Goal: Task Accomplishment & Management: Manage account settings

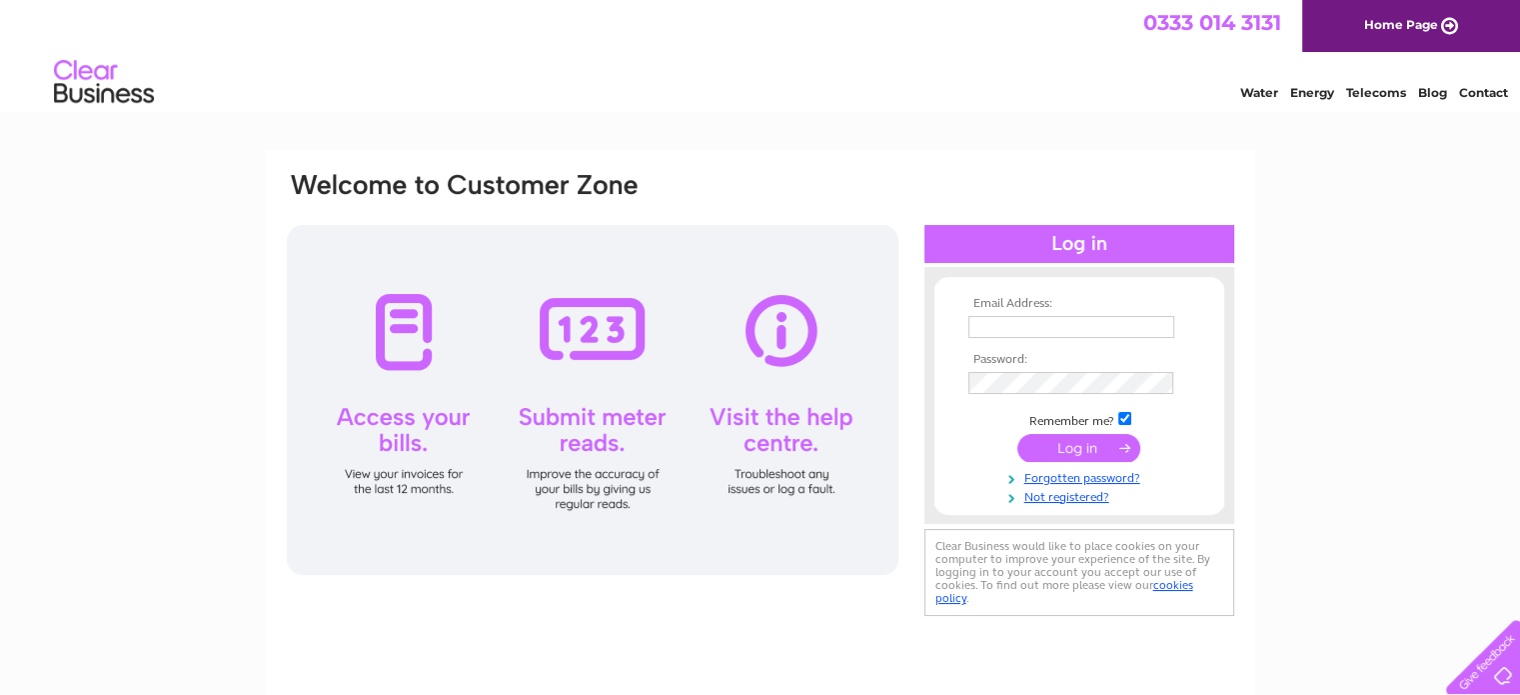
type input "[PERSON_NAME][EMAIL_ADDRESS][PERSON_NAME][DOMAIN_NAME]"
click at [1070, 446] on input "submit" at bounding box center [1079, 448] width 123 height 28
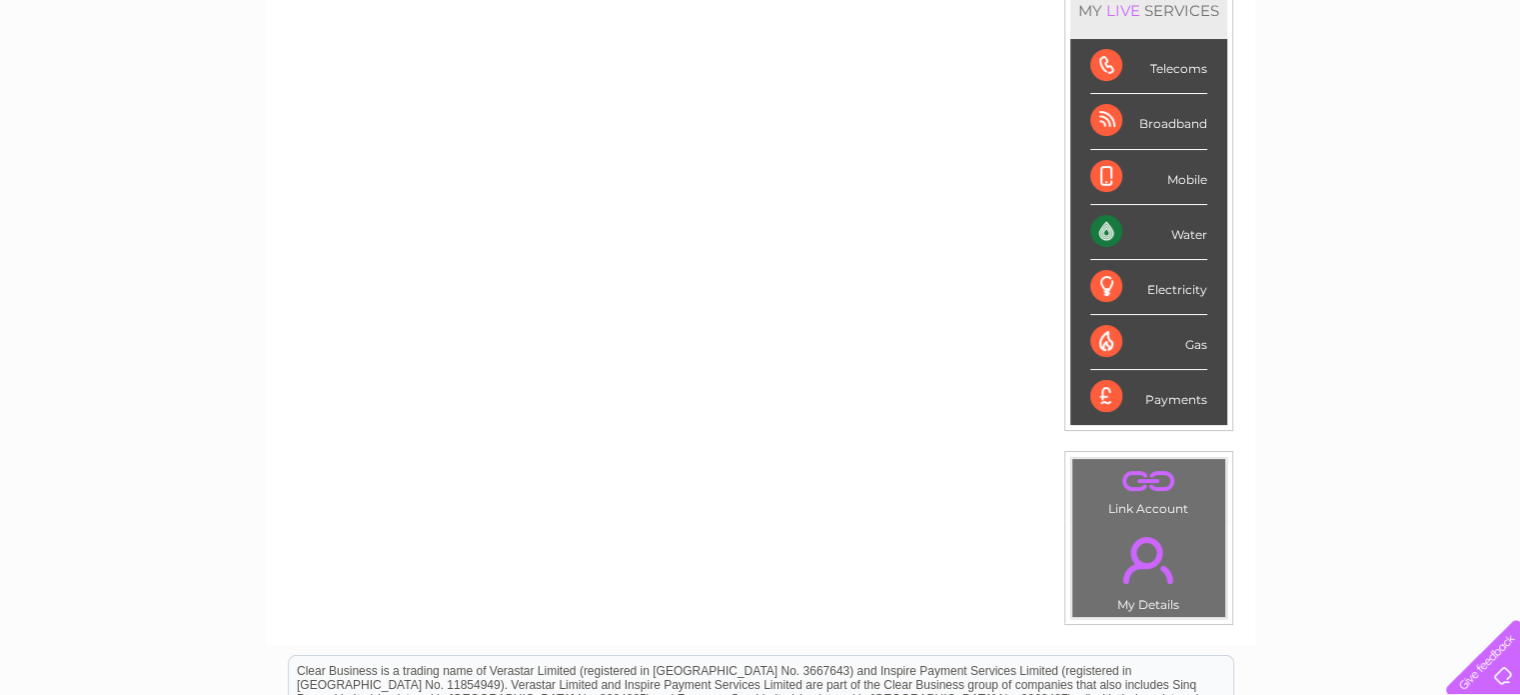
scroll to position [300, 0]
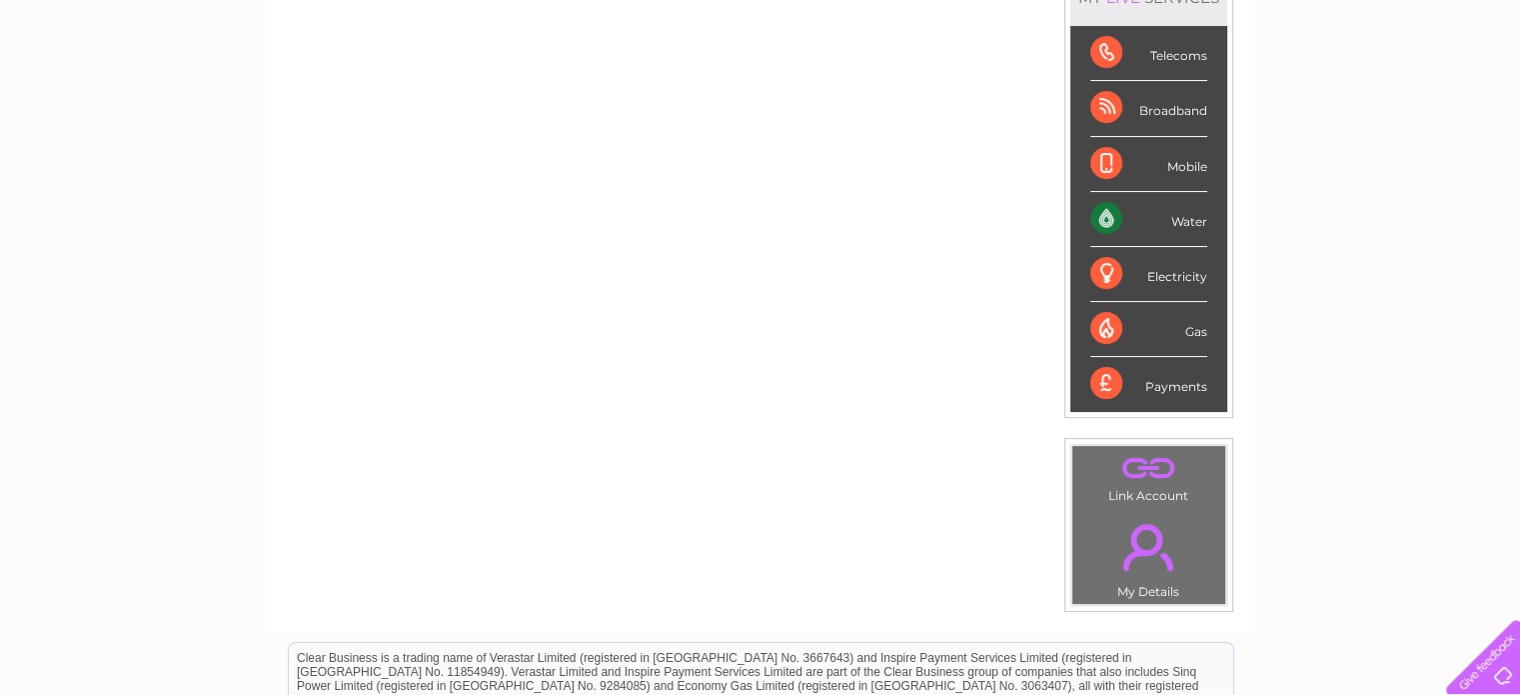
click at [1133, 537] on link "." at bounding box center [1149, 547] width 143 height 70
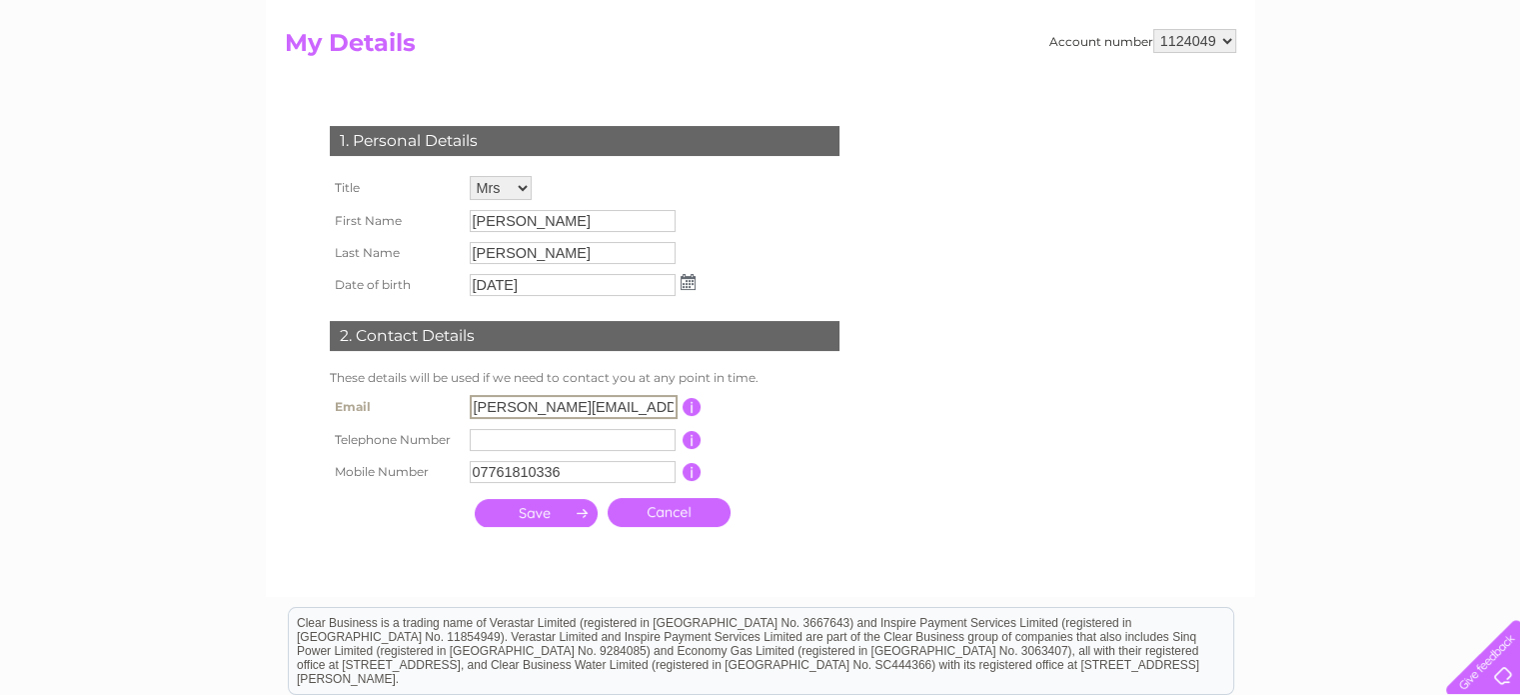
drag, startPoint x: 671, startPoint y: 406, endPoint x: 457, endPoint y: 375, distance: 216.1
click at [457, 375] on div "1. Personal Details Title Mr Mrs Ms Miss Dr Rev Prof Other First Name [PERSON_N…" at bounding box center [589, 321] width 608 height 431
type input ".[DOMAIN_NAME]"
drag, startPoint x: 520, startPoint y: 404, endPoint x: 452, endPoint y: 390, distance: 69.4
click at [448, 390] on tr "Email .[DOMAIN_NAME] This should be a valid email address" at bounding box center [593, 407] width 537 height 34
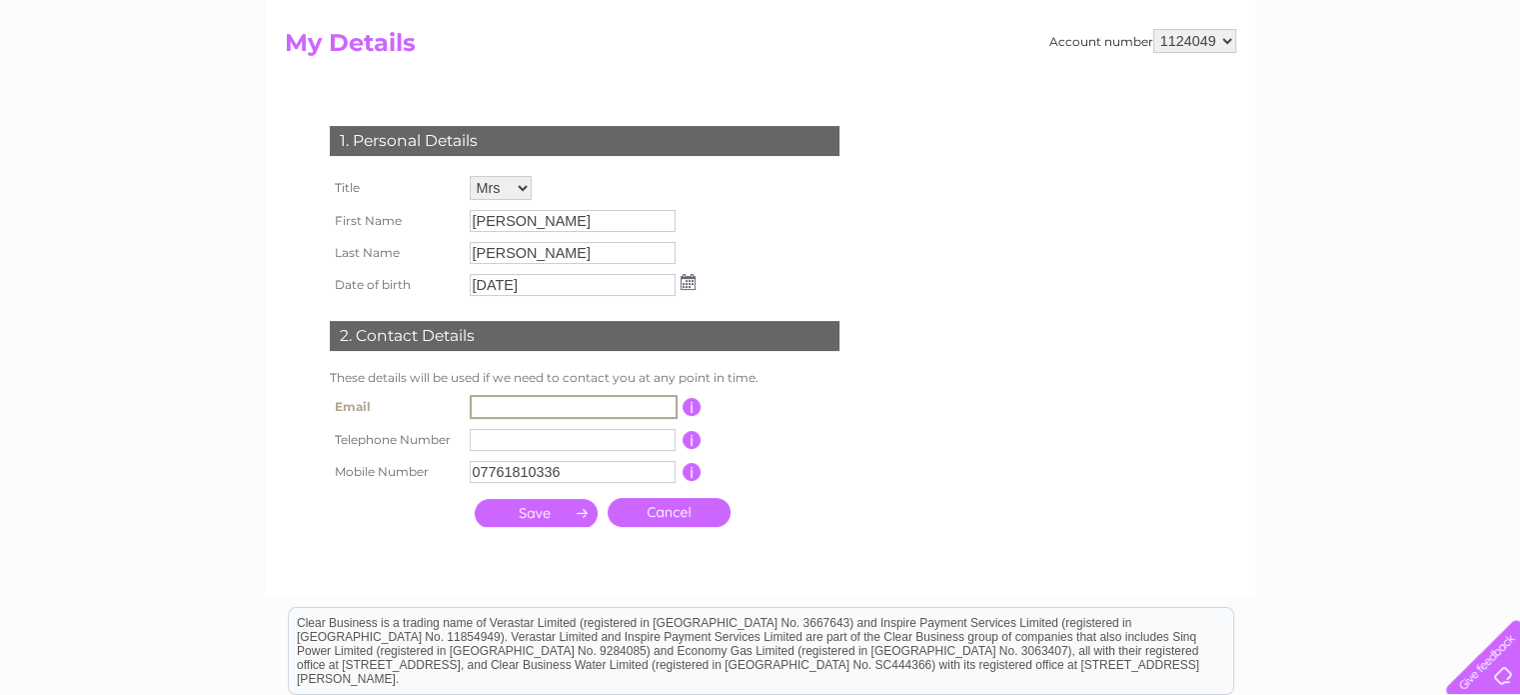
paste input "[EMAIL_ADDRESS][DOMAIN_NAME]"
type input "[EMAIL_ADDRESS][DOMAIN_NAME]"
click at [549, 518] on input "submit" at bounding box center [536, 513] width 123 height 28
